Goal: Use online tool/utility: Utilize a website feature to perform a specific function

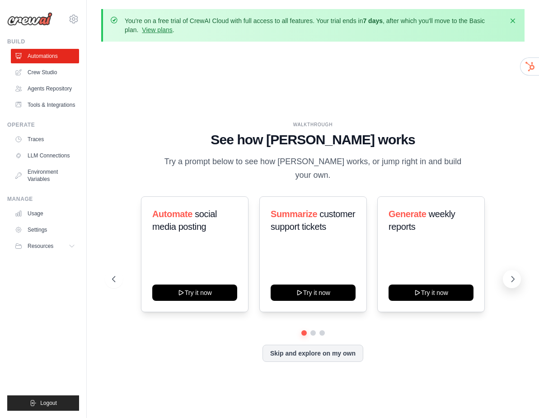
click at [515, 274] on icon at bounding box center [513, 278] width 9 height 9
click at [113, 276] on icon at bounding box center [113, 278] width 3 height 5
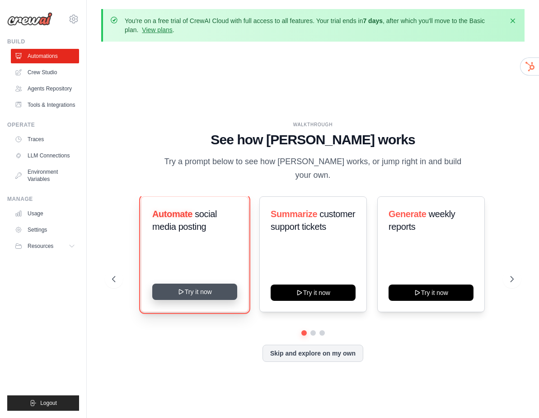
click at [209, 286] on button "Try it now" at bounding box center [194, 292] width 85 height 16
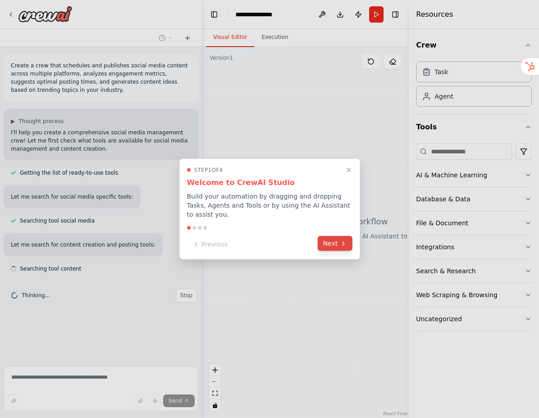
click at [338, 242] on button "Next" at bounding box center [335, 243] width 35 height 15
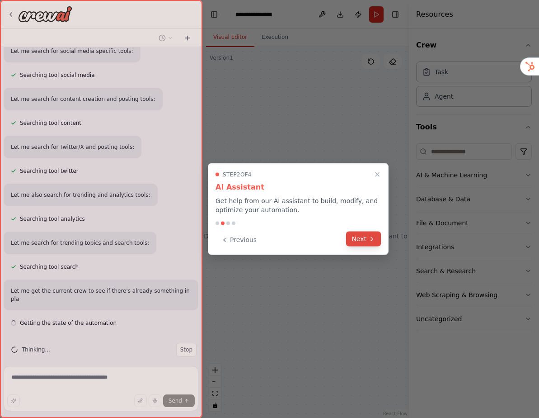
scroll to position [154, 0]
